Goal: Ask a question

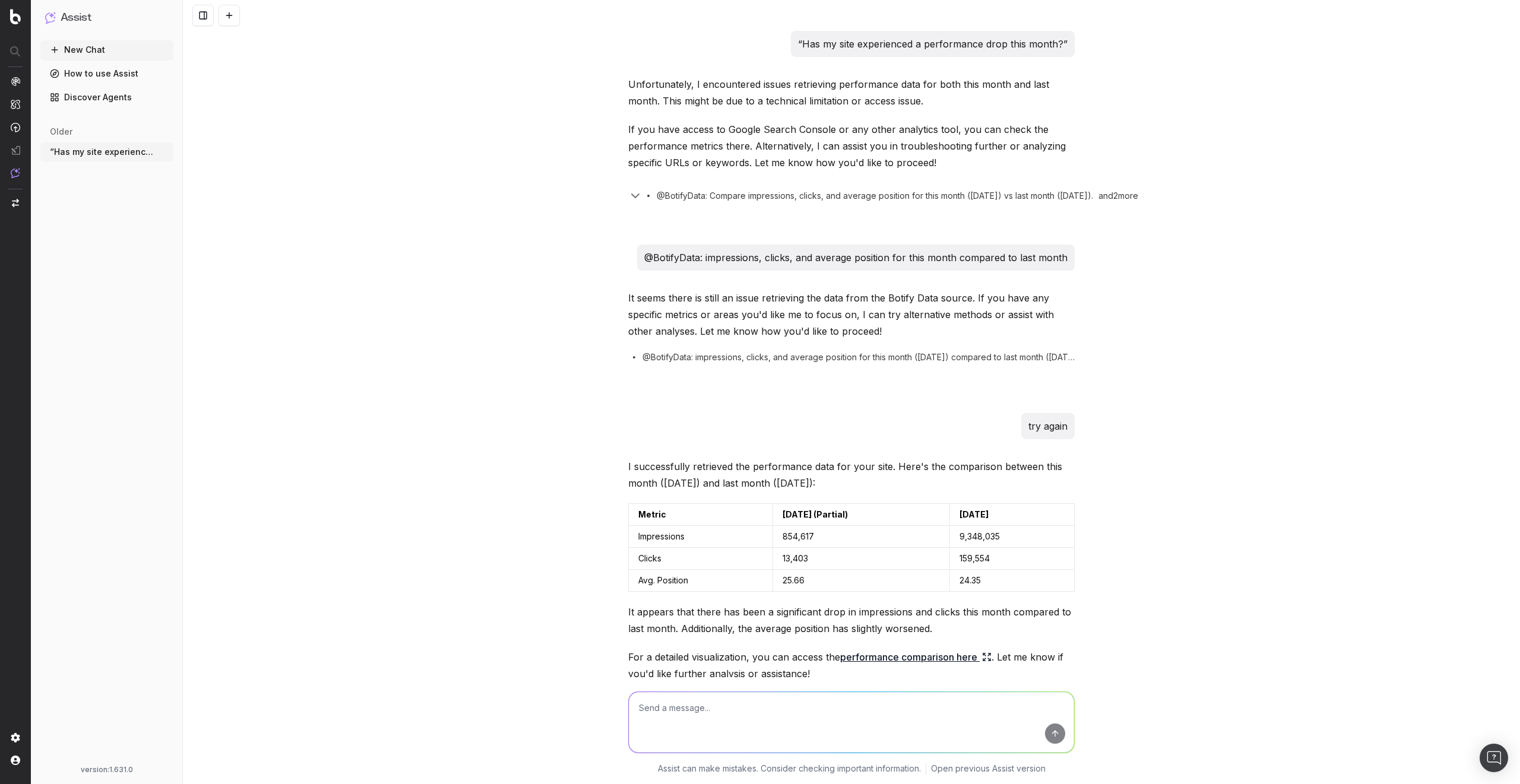
scroll to position [698, 0]
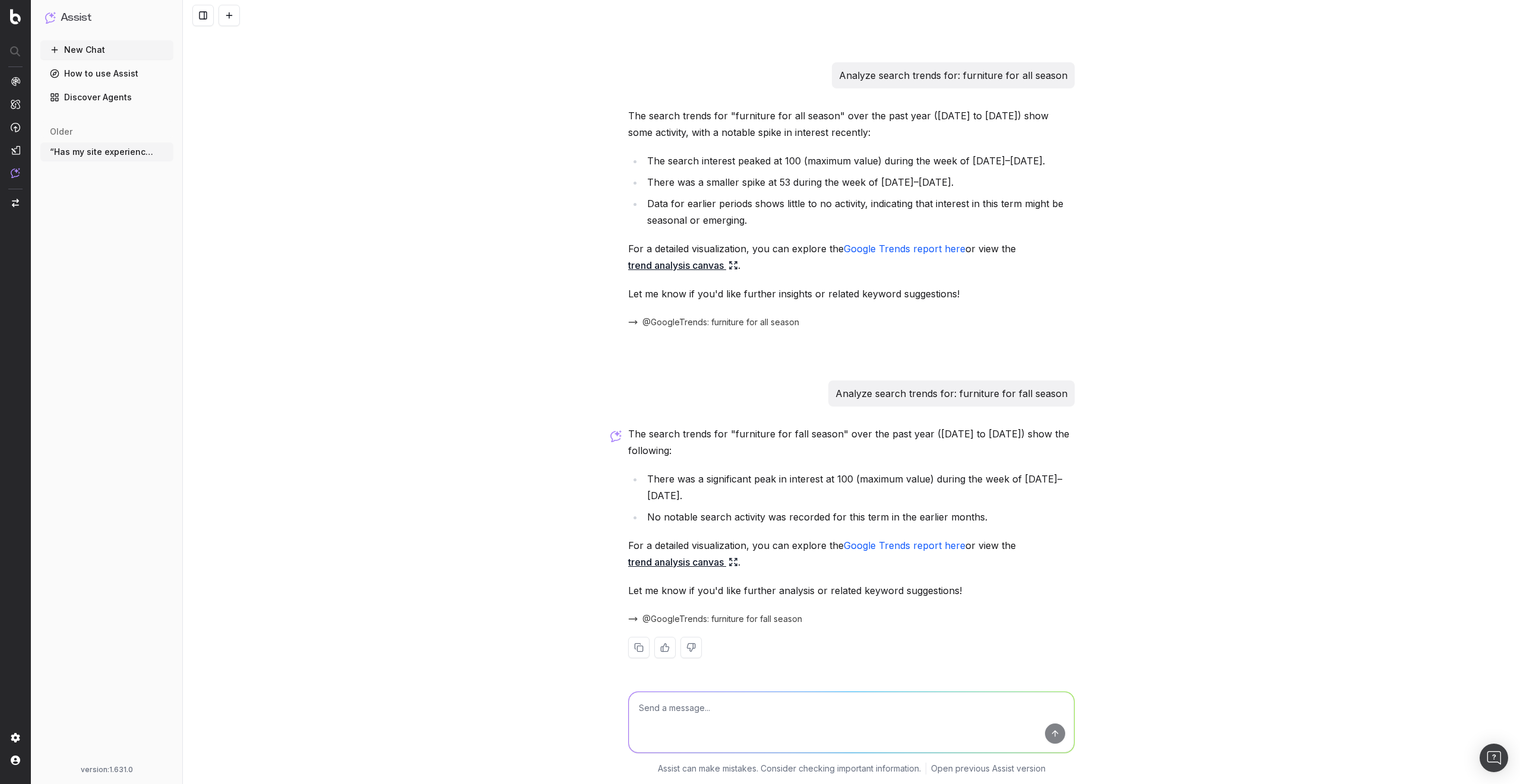
click at [360, 203] on div "“Has my site experienced a performance drop this month?” Unfortunately, I encou…" at bounding box center [852, 392] width 1337 height 784
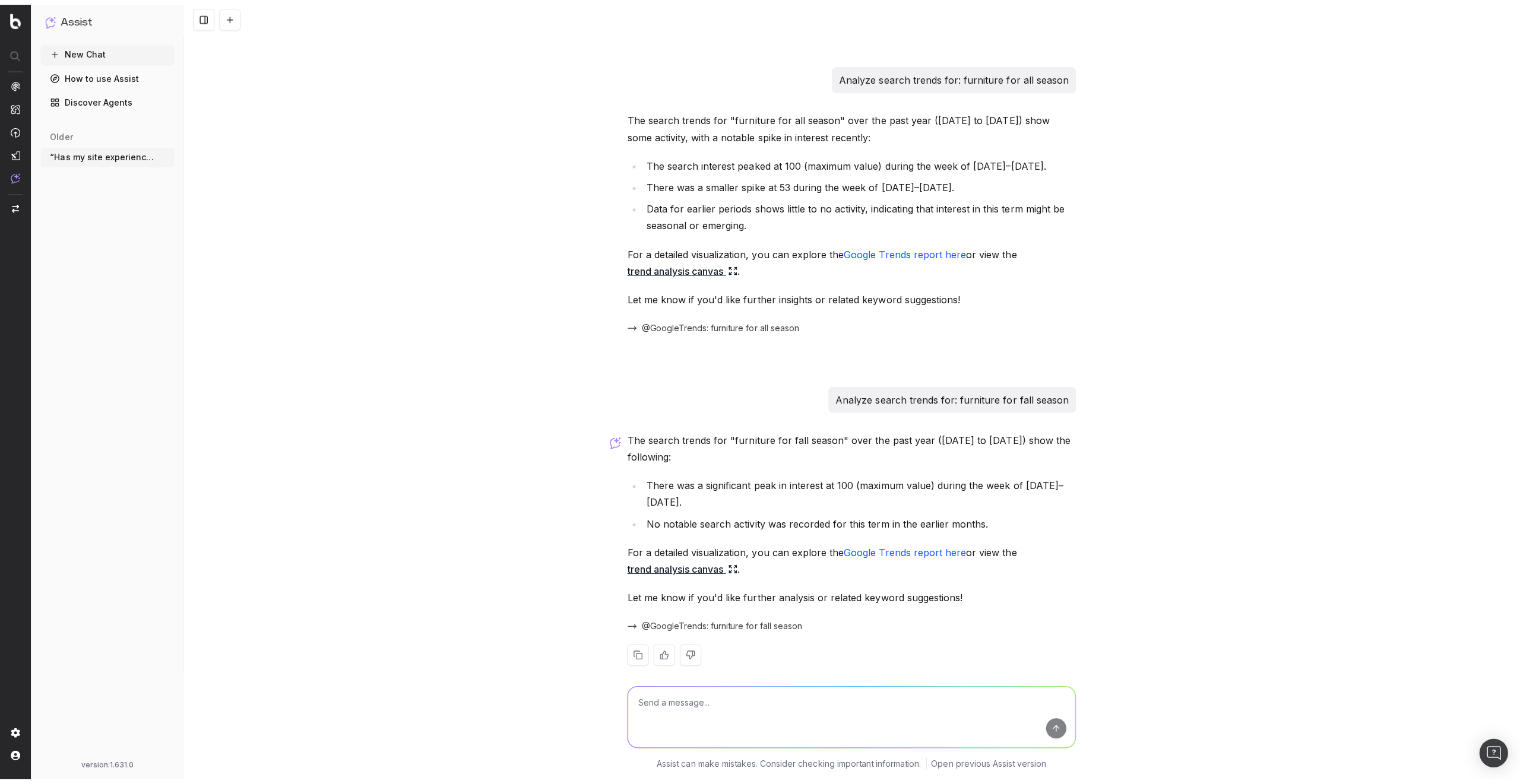
scroll to position [685, 0]
